Goal: Use online tool/utility: Utilize a website feature to perform a specific function

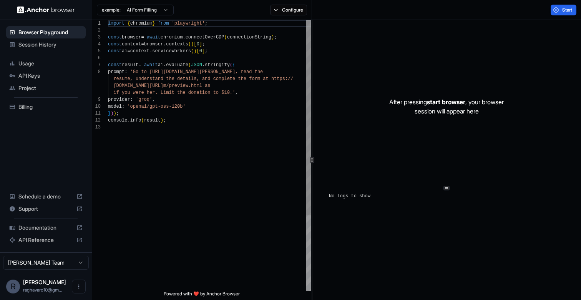
scroll to position [48, 0]
click at [161, 70] on div "import { chromium } from 'playwright' ; const browser = await chromium . connec…" at bounding box center [209, 207] width 203 height 375
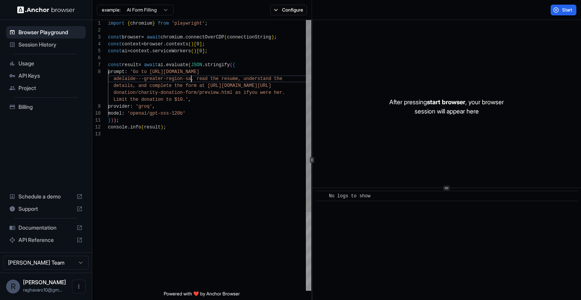
scroll to position [55, 0]
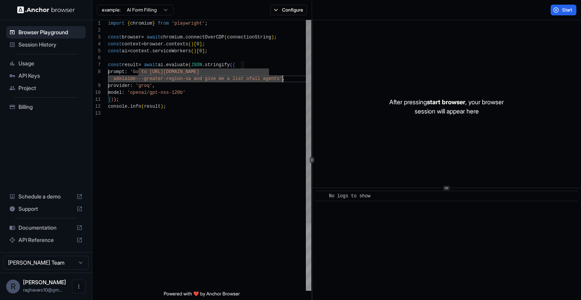
click at [286, 81] on div "import { chromium } from 'playwright' ; const browser = await chromium . connec…" at bounding box center [209, 200] width 203 height 361
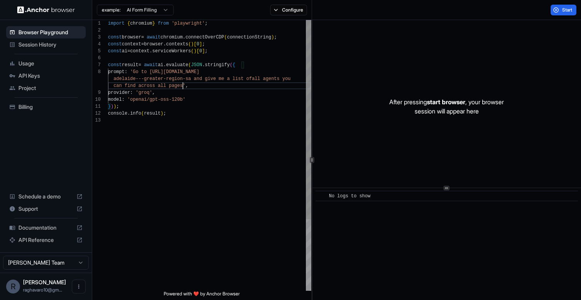
scroll to position [28, 0]
click at [264, 153] on div "import { chromium } from 'playwright' ; const browser = await chromium . connec…" at bounding box center [209, 204] width 203 height 368
click at [566, 12] on span "Start" at bounding box center [568, 10] width 11 height 6
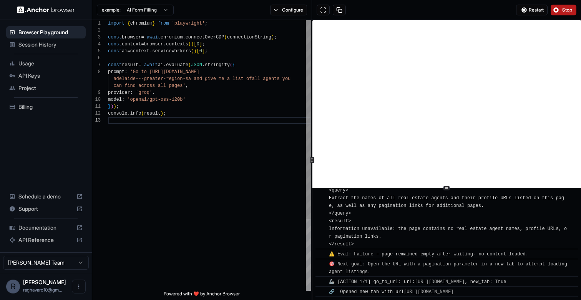
scroll to position [7, 0]
click at [201, 100] on div "import { chromium } from 'playwright' ; const browser = await chromium . connec…" at bounding box center [209, 204] width 203 height 368
click at [242, 79] on div "import { chromium } from 'playwright' ; const browser = await chromium . connec…" at bounding box center [209, 204] width 203 height 368
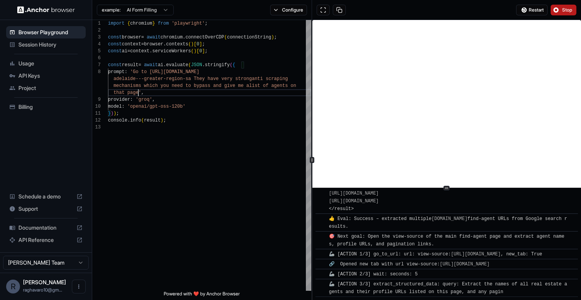
scroll to position [849, 0]
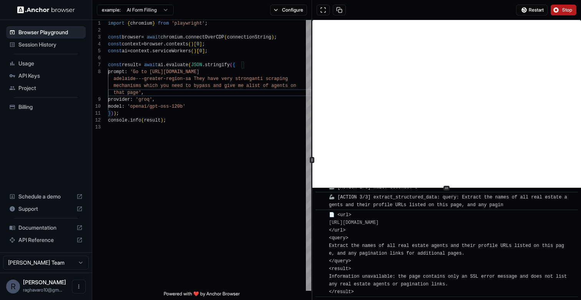
click at [561, 9] on button "Stop" at bounding box center [564, 10] width 26 height 11
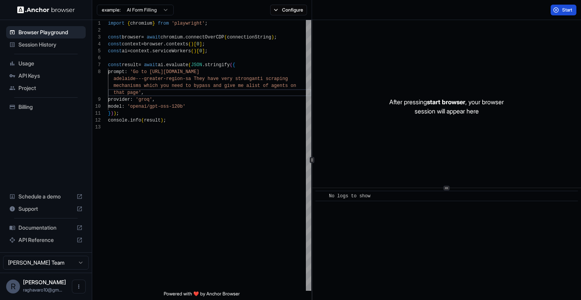
click at [560, 12] on button "Start" at bounding box center [564, 10] width 26 height 11
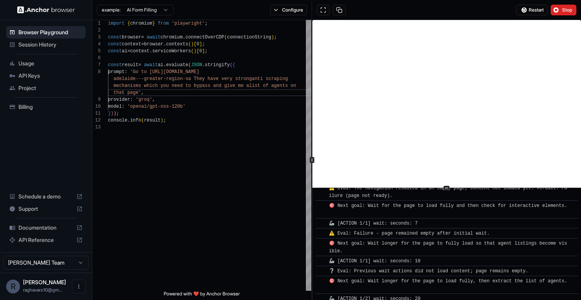
scroll to position [103, 0]
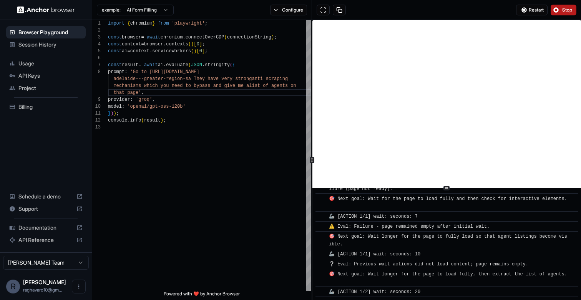
click at [563, 13] on button "Stop" at bounding box center [564, 10] width 26 height 11
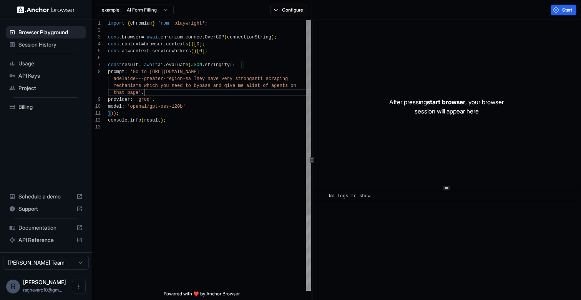
click at [215, 90] on div "import { chromium } from 'playwright' ; const browser = await chromium . connec…" at bounding box center [209, 207] width 203 height 375
click at [213, 84] on div "import { chromium } from 'playwright' ; const browser = await chromium . connec…" at bounding box center [209, 207] width 203 height 375
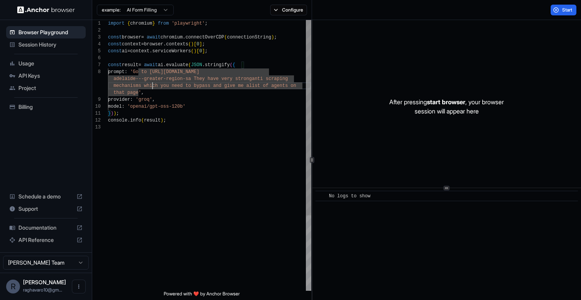
click at [152, 87] on div "import { chromium } from 'playwright' ; const browser = await chromium . connec…" at bounding box center [209, 207] width 203 height 375
click at [194, 80] on div "import { chromium } from 'playwright' ; const browser = await chromium . connec…" at bounding box center [209, 207] width 203 height 375
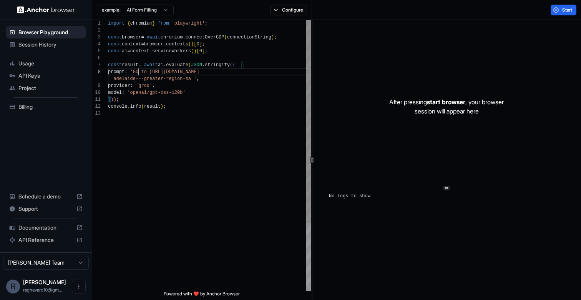
click at [137, 72] on div "import { chromium } from 'playwright' ; const browser = await chromium . connec…" at bounding box center [209, 200] width 203 height 361
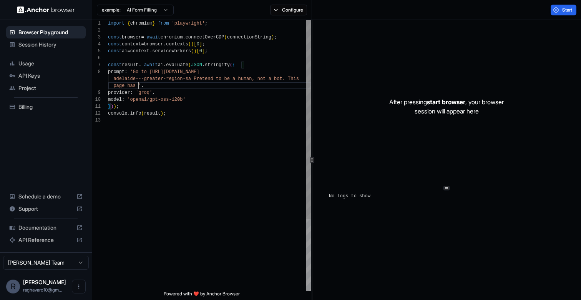
scroll to position [48, 0]
click at [156, 70] on div "import { chromium } from 'playwright' ; const browser = await chromium . connec…" at bounding box center [209, 204] width 203 height 368
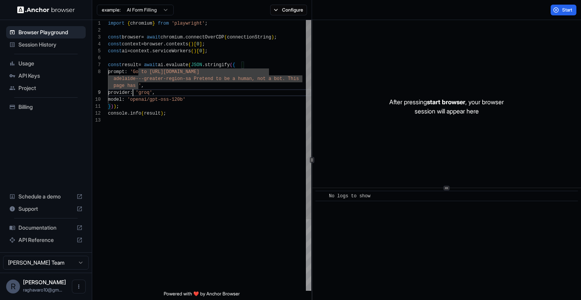
scroll to position [0, 0]
click at [133, 89] on div "import { chromium } from 'playwright' ; const browser = await chromium . connec…" at bounding box center [209, 204] width 203 height 368
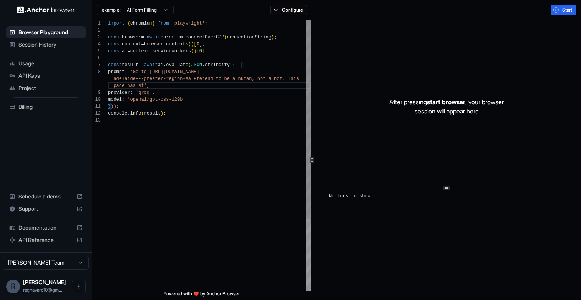
scroll to position [62, 0]
click at [567, 10] on span "Start" at bounding box center [568, 10] width 11 height 6
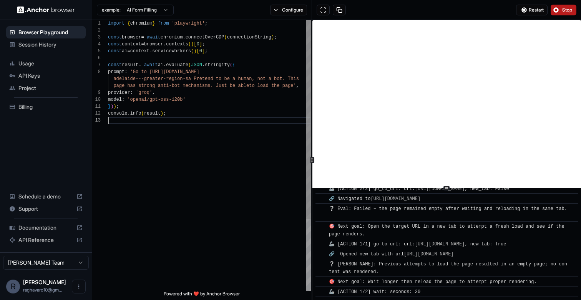
scroll to position [28, 0]
click at [259, 133] on div "import { chromium } from 'playwright' ; const browser = await chromium . connec…" at bounding box center [209, 204] width 203 height 368
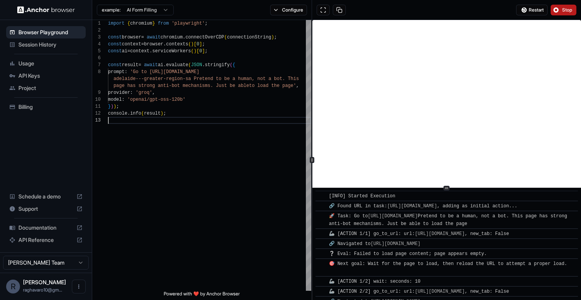
scroll to position [230, 0]
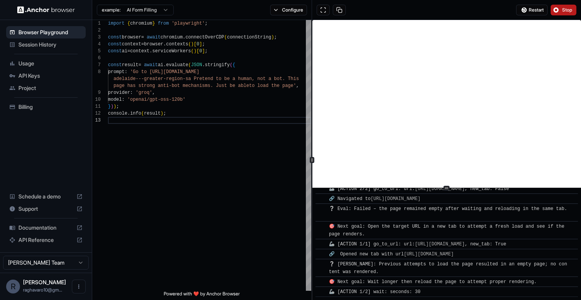
click at [57, 232] on div "Documentation" at bounding box center [46, 227] width 80 height 12
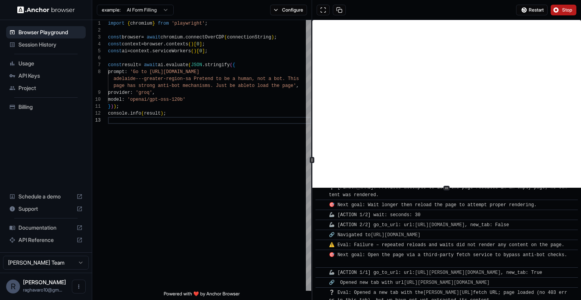
scroll to position [1259, 0]
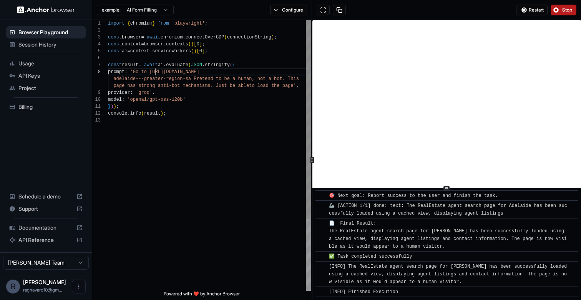
click at [156, 72] on div "import { chromium } from 'playwright' ; const browser = await chromium . connec…" at bounding box center [209, 204] width 203 height 368
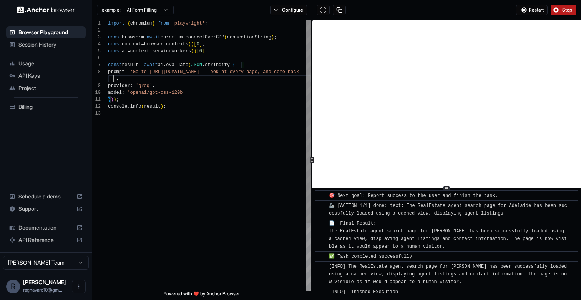
scroll to position [55, 0]
click at [219, 73] on div "import { chromium } from 'playwright' ; const browser = await chromium . connec…" at bounding box center [209, 200] width 203 height 361
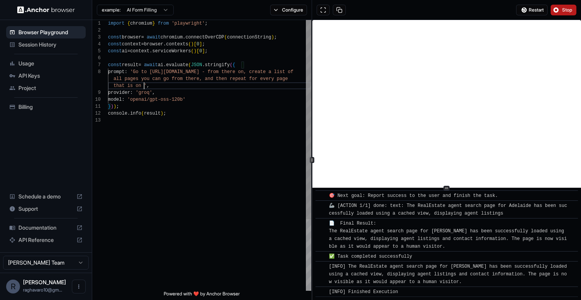
scroll to position [62, 0]
type textarea "**********"
click at [563, 10] on span "Stop" at bounding box center [568, 10] width 11 height 6
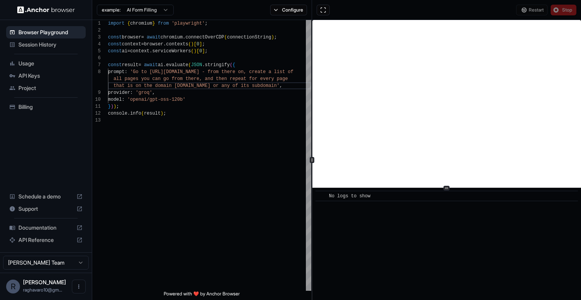
scroll to position [0, 0]
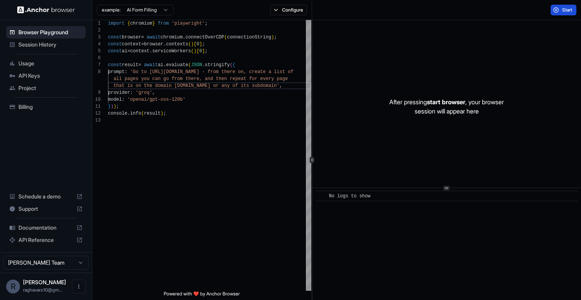
click at [566, 12] on span "Start" at bounding box center [568, 10] width 11 height 6
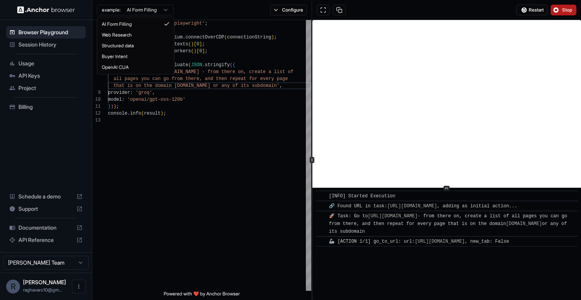
click at [156, 10] on html "Browser Playground Session History Usage API Keys Project Billing Schedule a de…" at bounding box center [290, 150] width 581 height 300
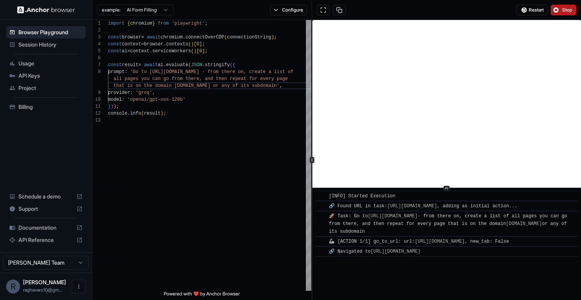
click at [206, 9] on div "example: AI Form Filling Configure" at bounding box center [202, 10] width 220 height 20
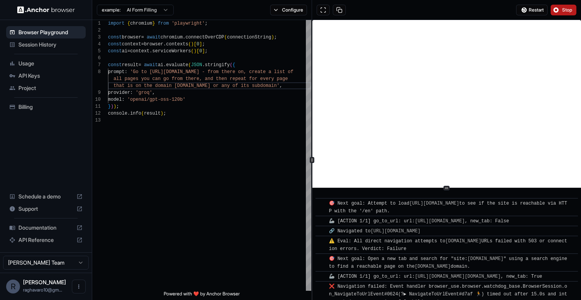
scroll to position [334, 0]
